Goal: Information Seeking & Learning: Learn about a topic

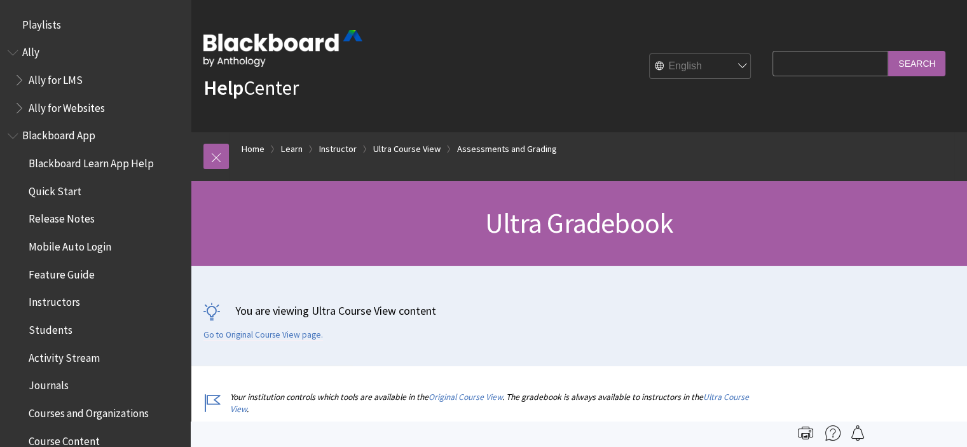
scroll to position [1824, 0]
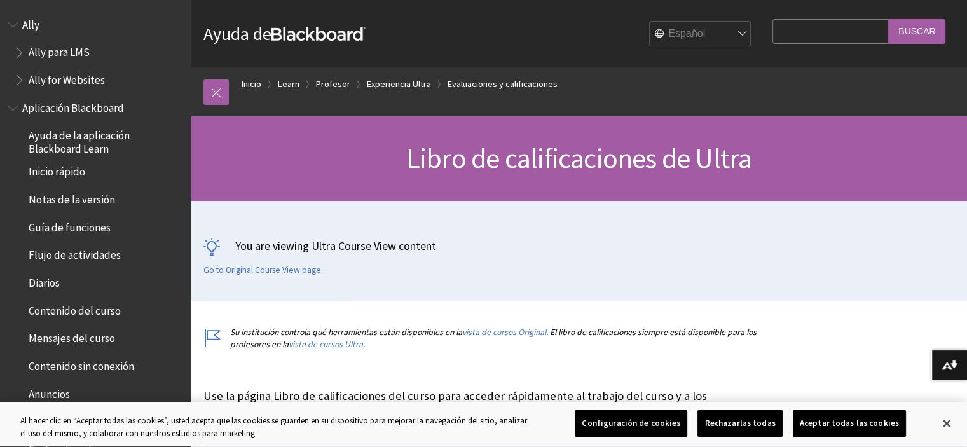
scroll to position [1664, 0]
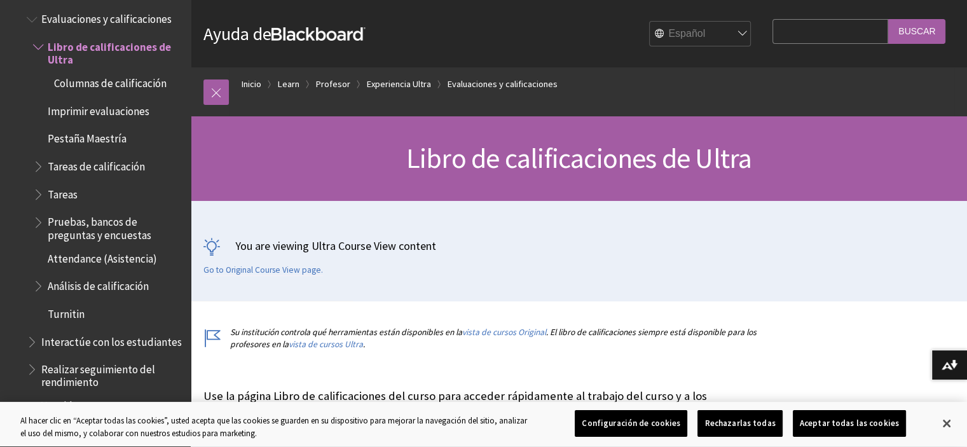
click at [776, 35] on input "Search Query" at bounding box center [830, 31] width 116 height 25
type input "borrar estudiante"
click at [888, 19] on input "Buscar" at bounding box center [916, 31] width 57 height 25
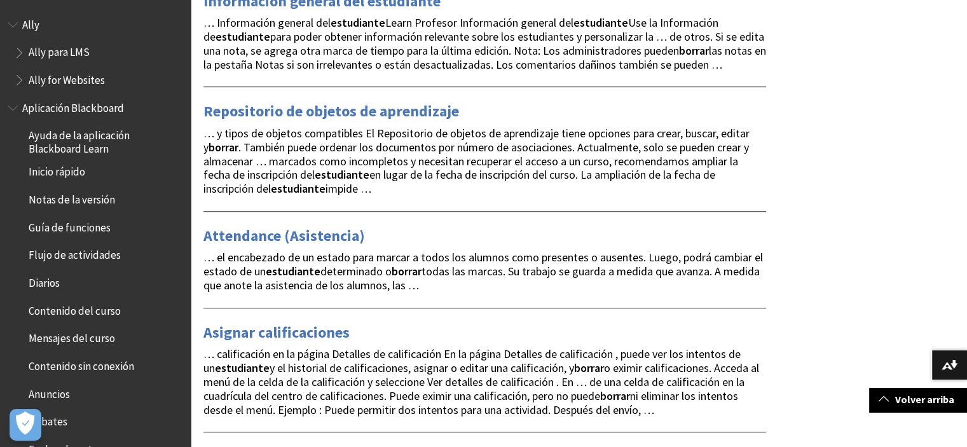
scroll to position [824, 0]
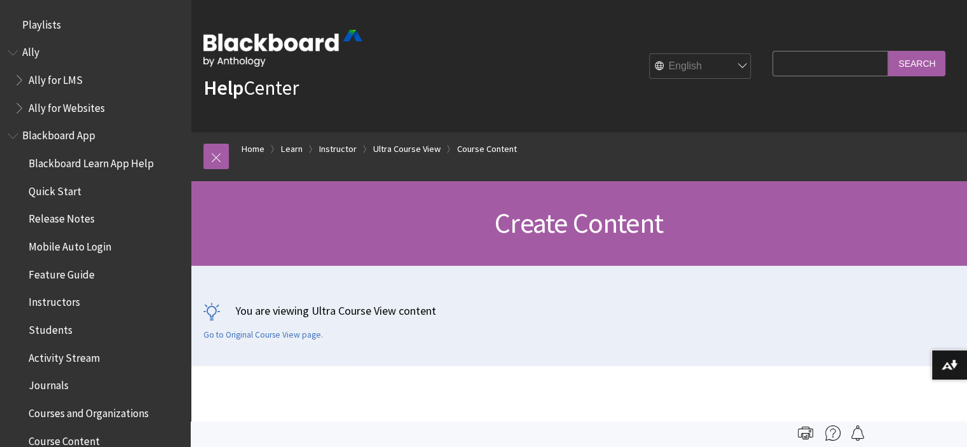
scroll to position [1907, 0]
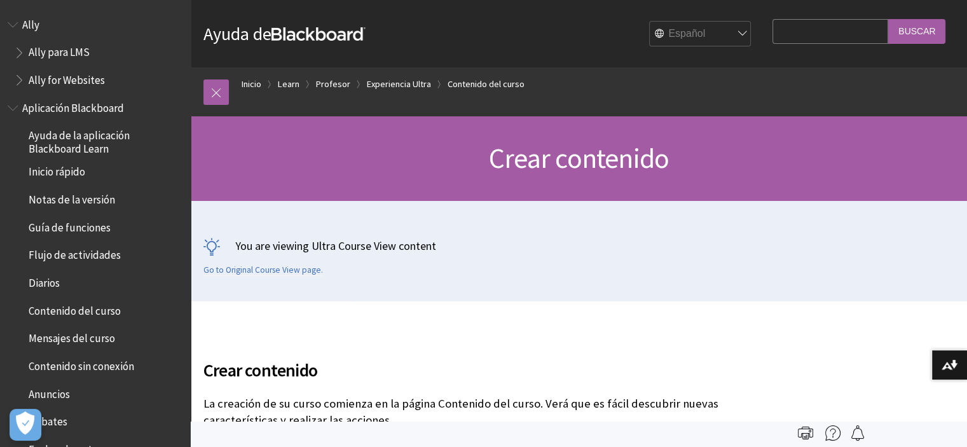
scroll to position [1700, 0]
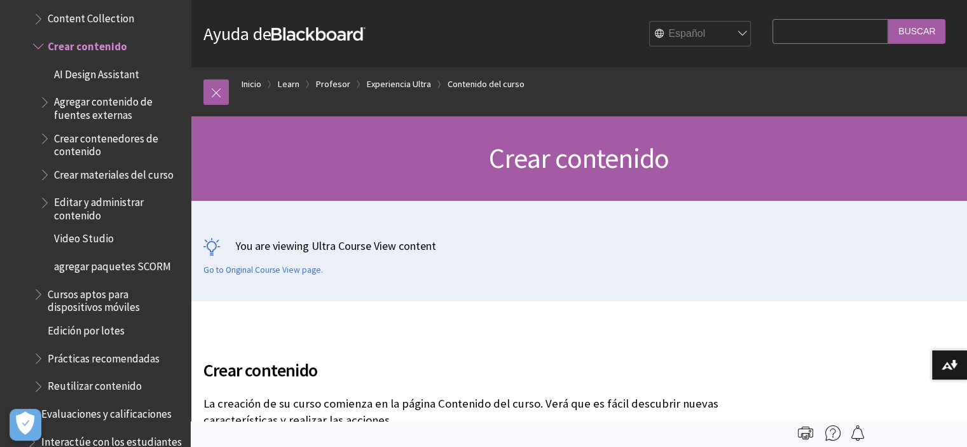
click at [680, 35] on select "English عربية Català Cymraeg [PERSON_NAME] Español Suomi Français עברית Italian…" at bounding box center [700, 34] width 102 height 25
select select "/Learn/Instructor/Ultra/Course_Content/Create_Content"
click at [649, 22] on select "English عربية Català Cymraeg Deutsch Español Suomi Français עברית Italiano 日本語 …" at bounding box center [700, 34] width 102 height 25
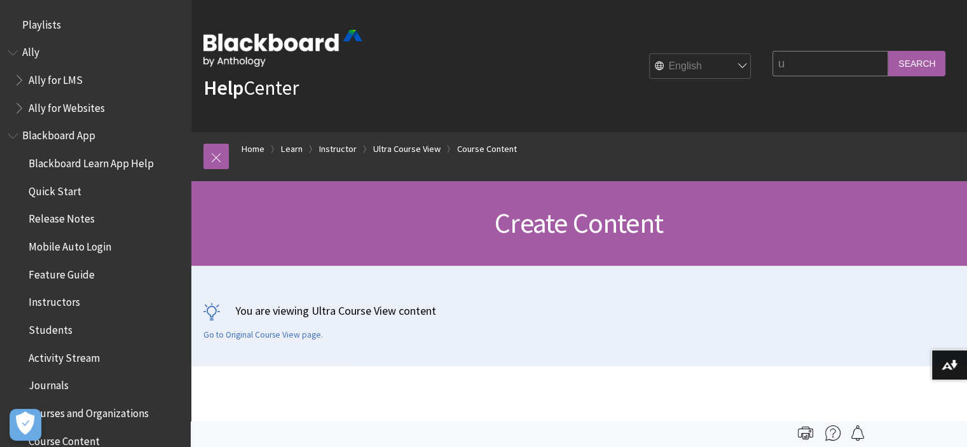
scroll to position [1907, 0]
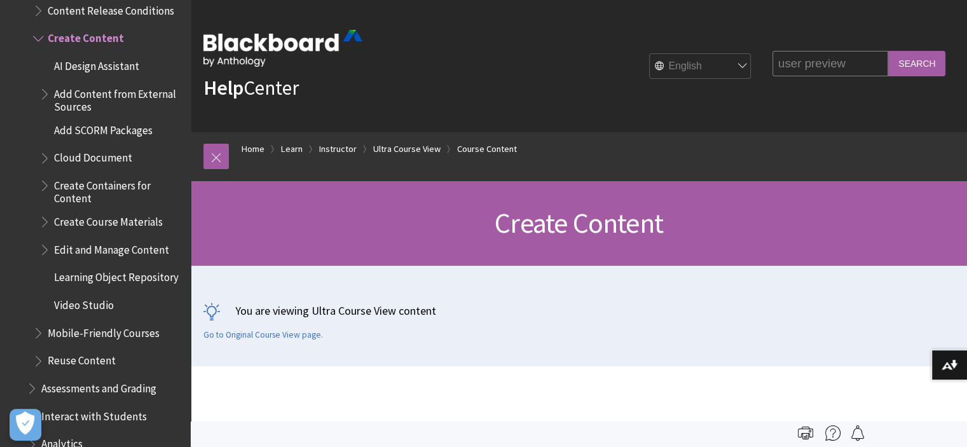
type input "user preview"
click at [888, 51] on input "Search" at bounding box center [916, 63] width 57 height 25
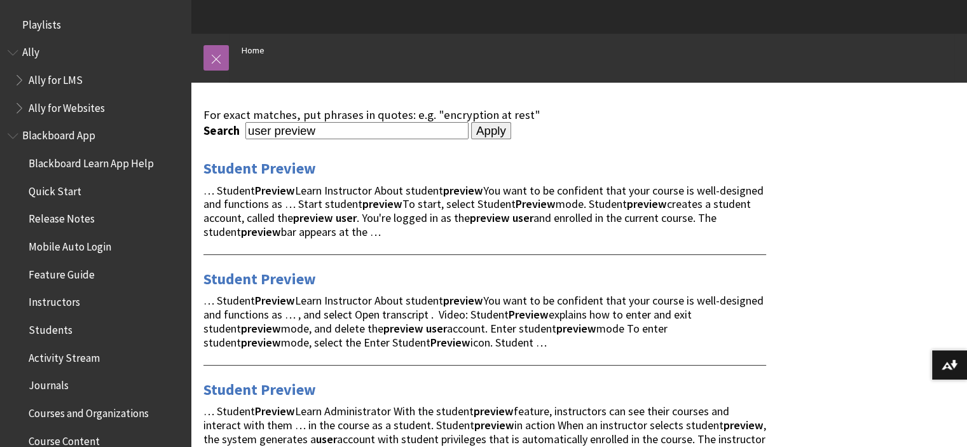
scroll to position [102, 0]
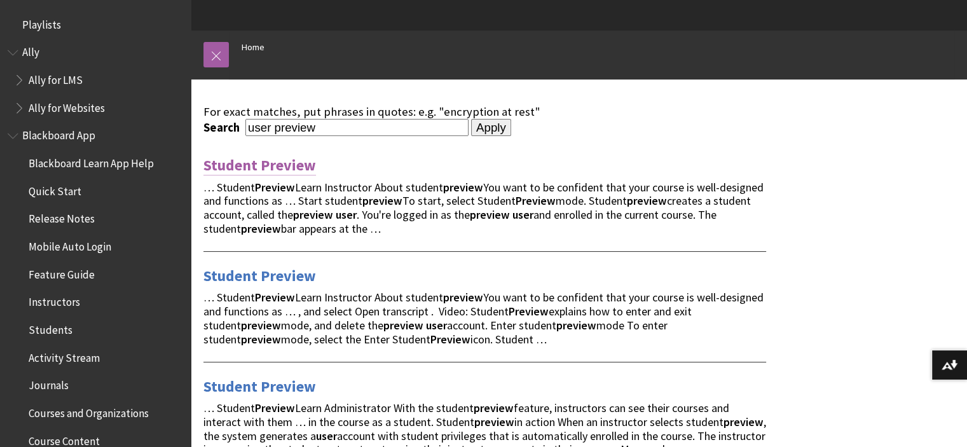
click at [259, 165] on link "Student Preview" at bounding box center [259, 165] width 112 height 20
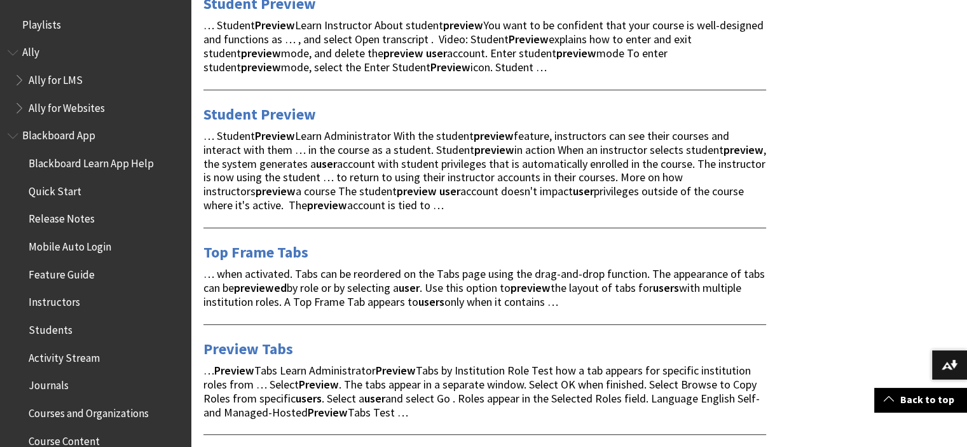
scroll to position [403, 0]
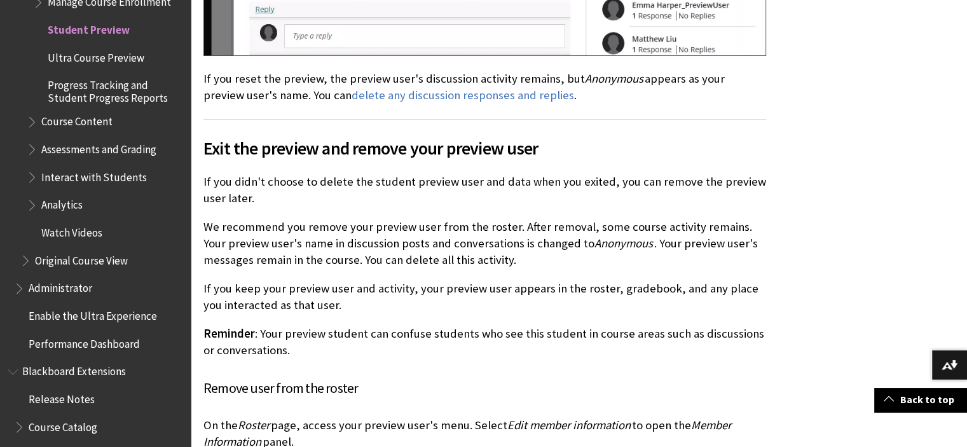
scroll to position [2828, 0]
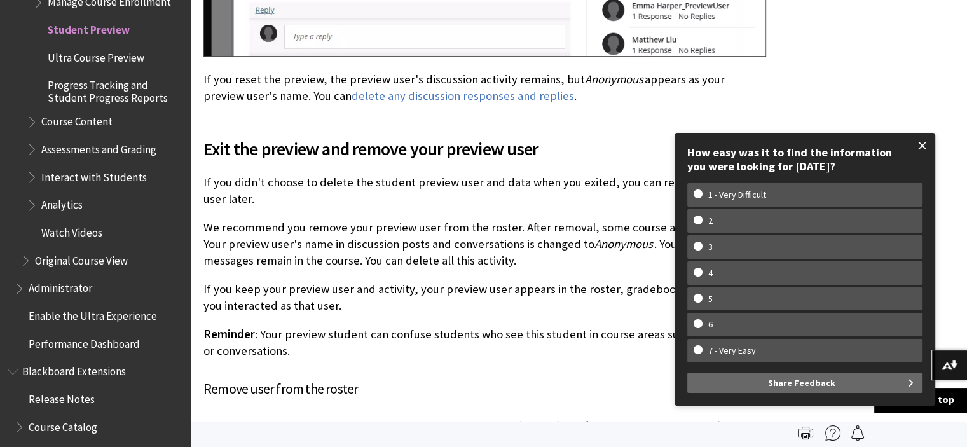
click at [919, 143] on span at bounding box center [922, 145] width 27 height 27
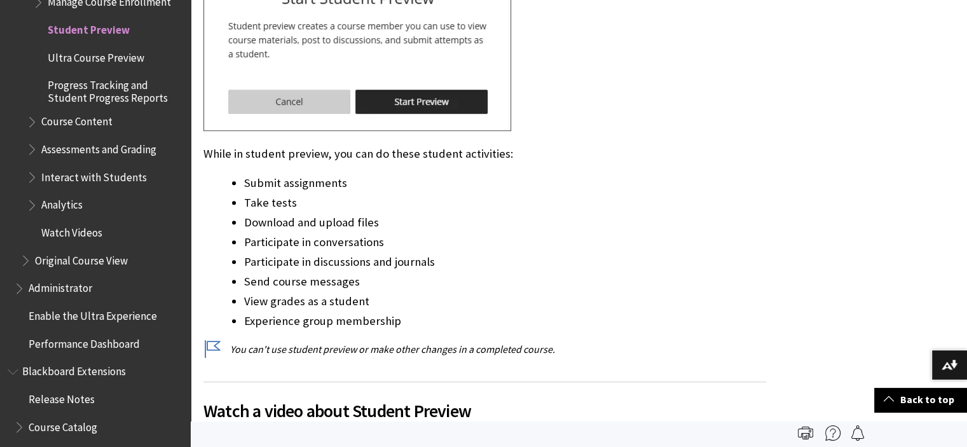
scroll to position [0, 0]
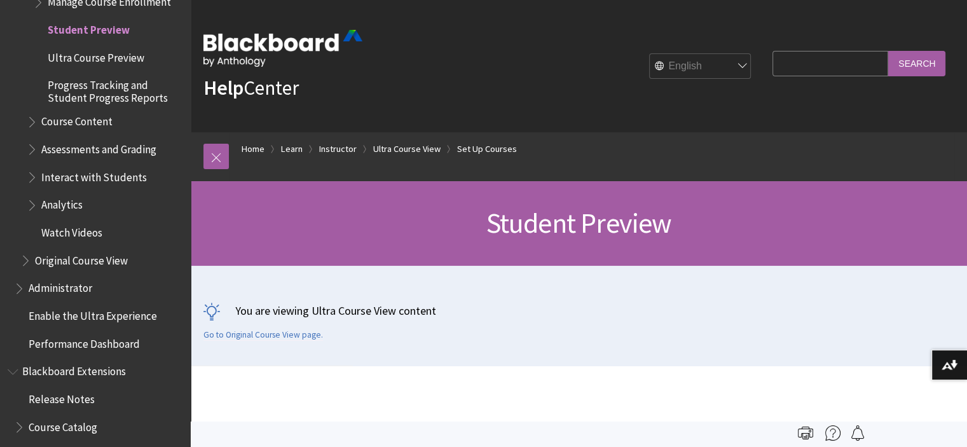
click at [773, 71] on input "Search Query" at bounding box center [830, 63] width 116 height 25
type input "rooster"
click at [888, 51] on input "Search" at bounding box center [916, 63] width 57 height 25
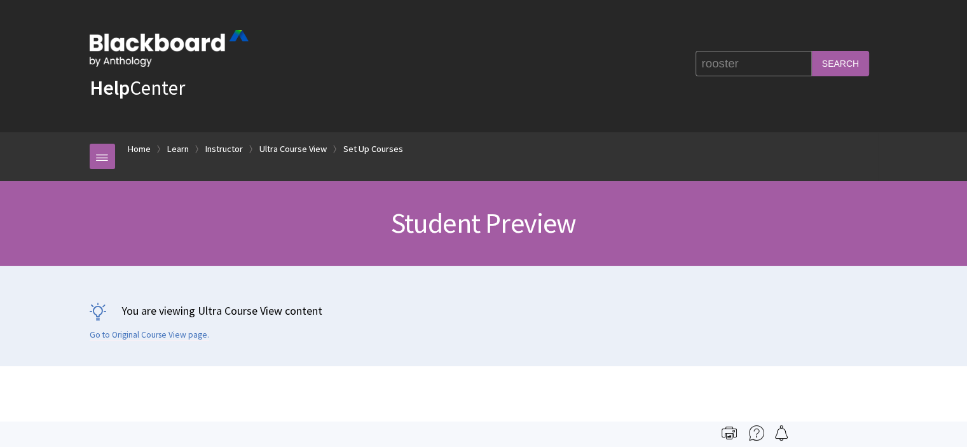
scroll to position [1943, 0]
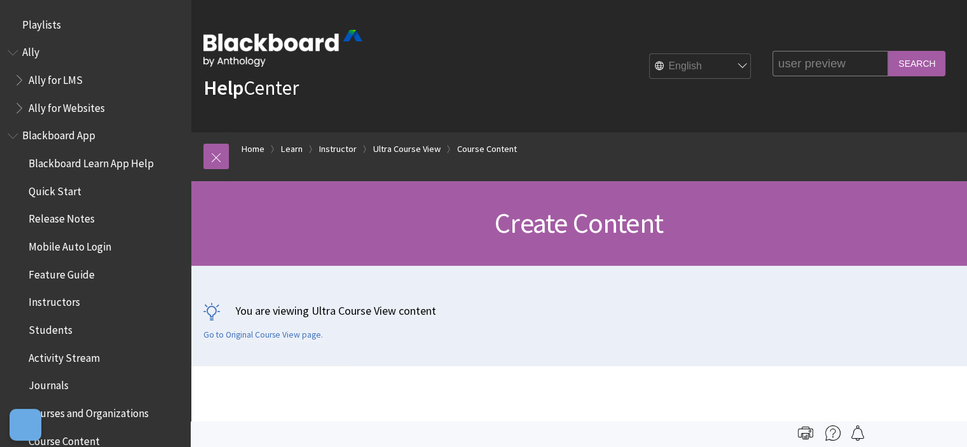
scroll to position [1907, 0]
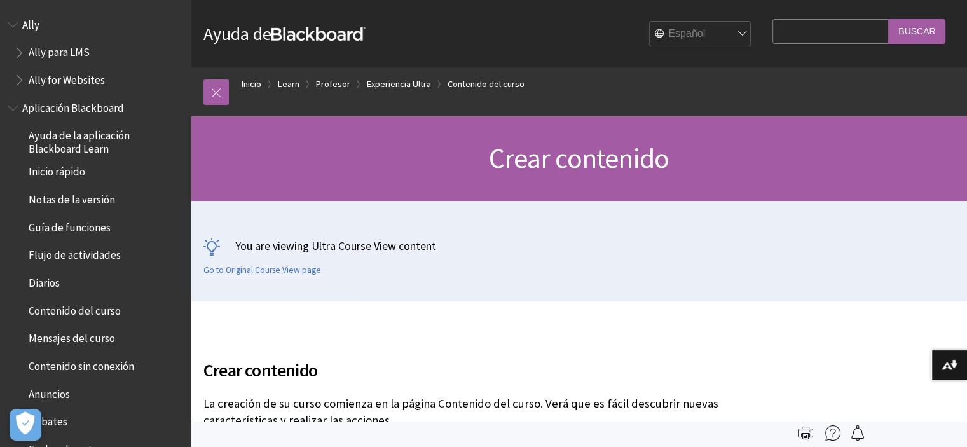
scroll to position [1700, 0]
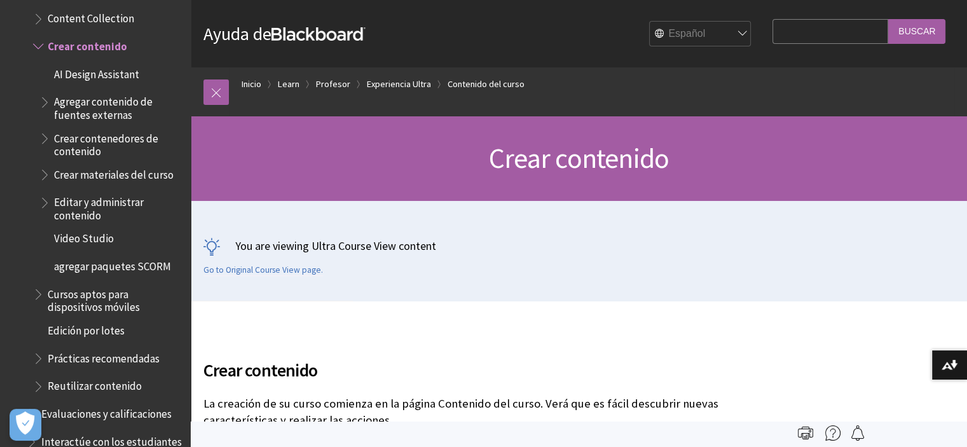
click at [723, 32] on select "English عربية Català Cymraeg Deutsch Español Suomi Français עברית Italiano 日本語 …" at bounding box center [700, 34] width 102 height 25
select select "/Learn/Instructor/Ultra/Course_Content/Create_Content"
click at [649, 22] on select "English عربية Català Cymraeg Deutsch Español Suomi Français עברית Italiano 日本語 …" at bounding box center [700, 34] width 102 height 25
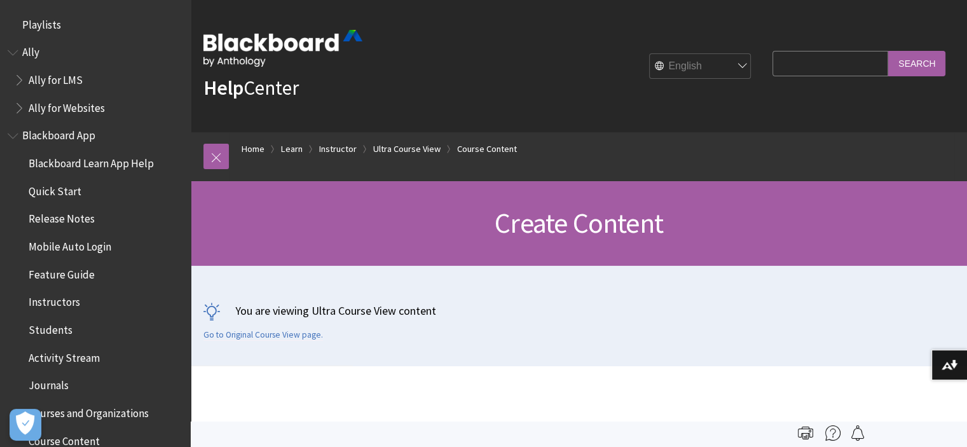
scroll to position [1907, 0]
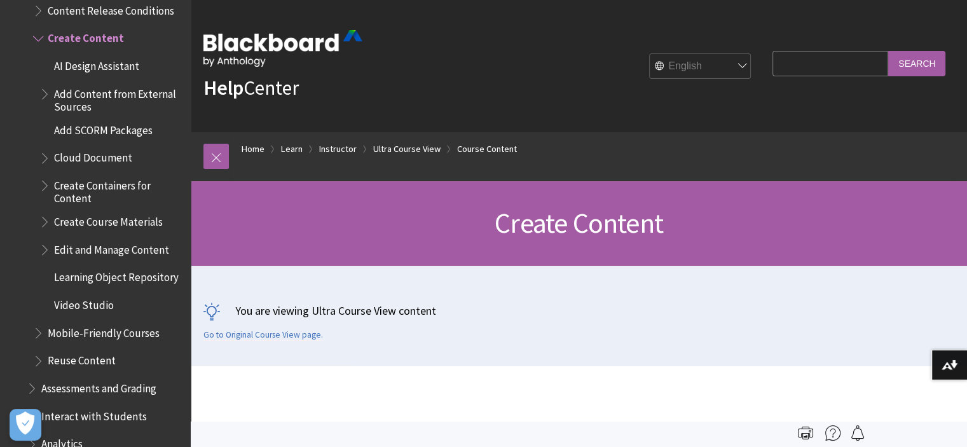
click at [794, 72] on input "Search Query" at bounding box center [830, 63] width 116 height 25
type input "preview"
click at [888, 51] on input "Search" at bounding box center [916, 63] width 57 height 25
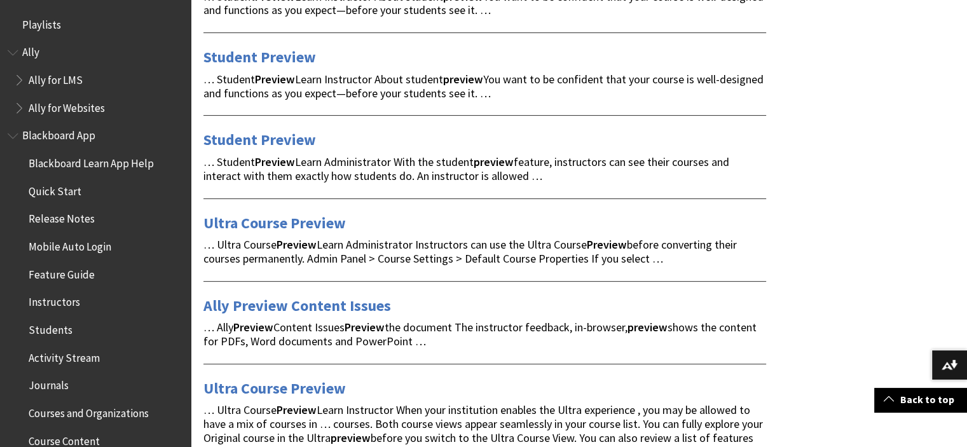
scroll to position [296, 0]
